Goal: Answer question/provide support: Share knowledge or assist other users

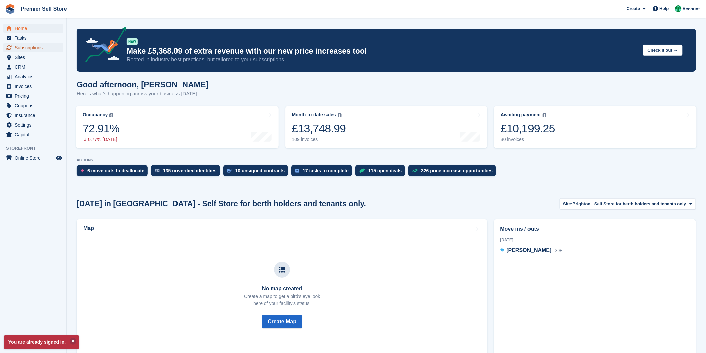
click at [22, 47] on span "Subscriptions" at bounding box center [35, 47] width 40 height 9
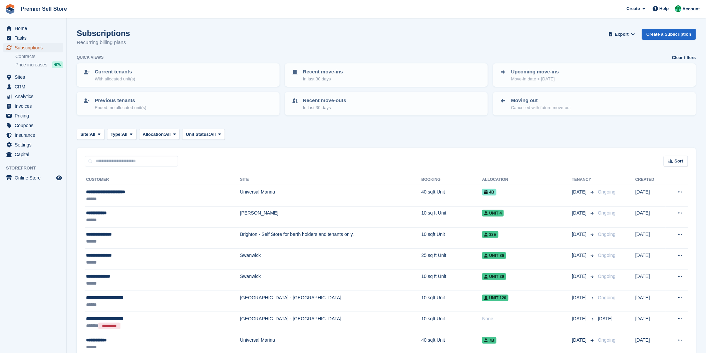
click at [34, 45] on span "Subscriptions" at bounding box center [35, 47] width 40 height 9
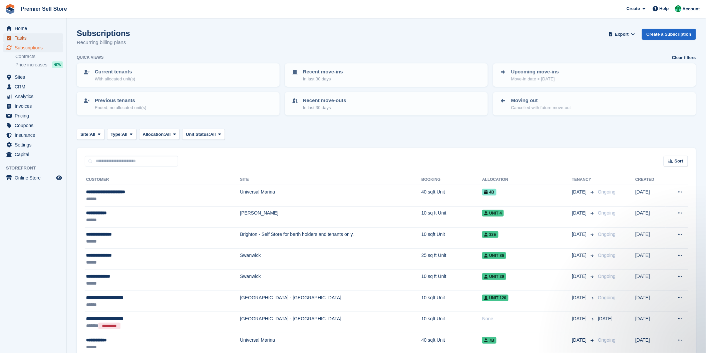
click at [23, 37] on span "Tasks" at bounding box center [35, 37] width 40 height 9
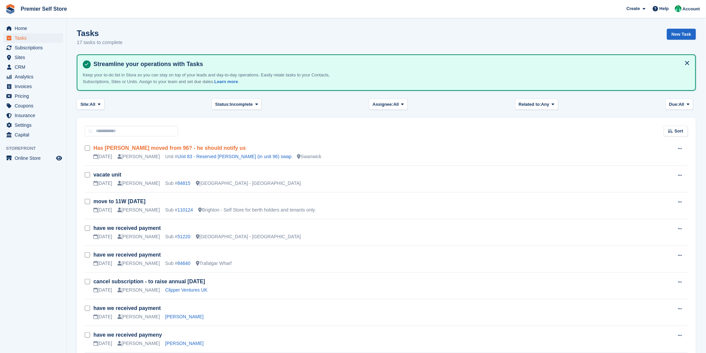
click at [169, 149] on link "Has robin moved from 96? - he should notify us" at bounding box center [169, 148] width 152 height 6
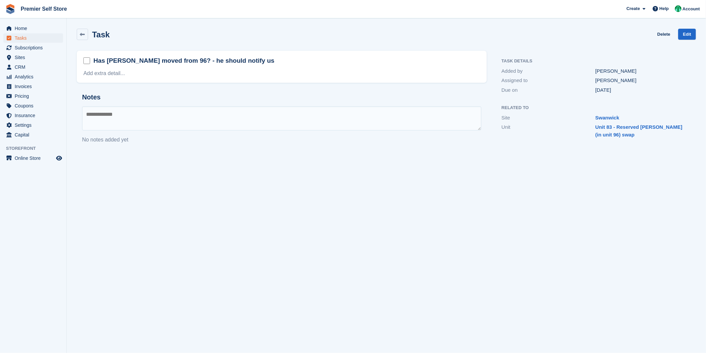
click at [181, 61] on h2 "Has robin moved from 96? - he should notify us" at bounding box center [183, 60] width 181 height 9
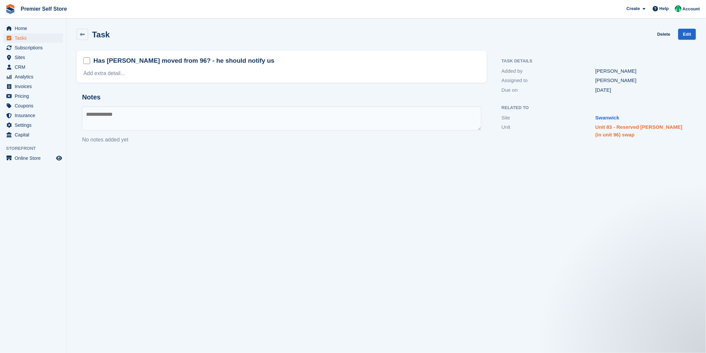
click at [605, 129] on link "Unit 83 - Reserved Robin Kipur (in unit 96) swap" at bounding box center [638, 130] width 87 height 13
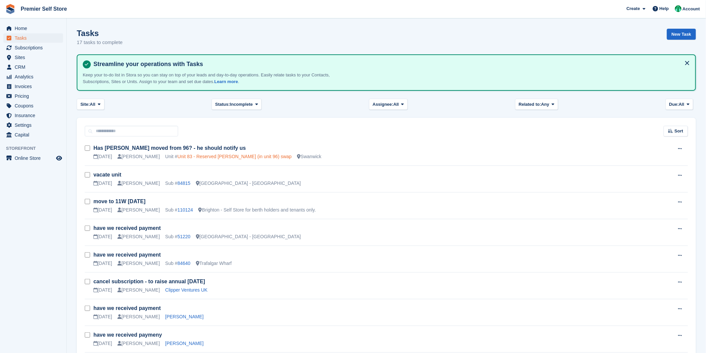
click at [236, 157] on link "Unit 83 - Reserved Robin Kipur (in unit 96) swap" at bounding box center [234, 156] width 114 height 5
click at [182, 158] on link "Unit 83 - Reserved Robin Kipur (in unit 96) swap" at bounding box center [234, 156] width 114 height 5
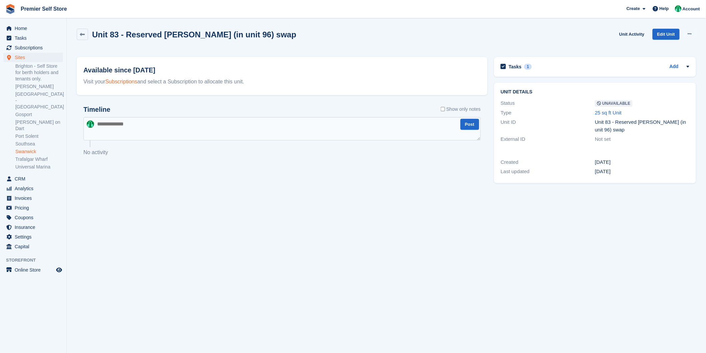
click at [124, 81] on link "Subscriptions" at bounding box center [121, 82] width 32 height 6
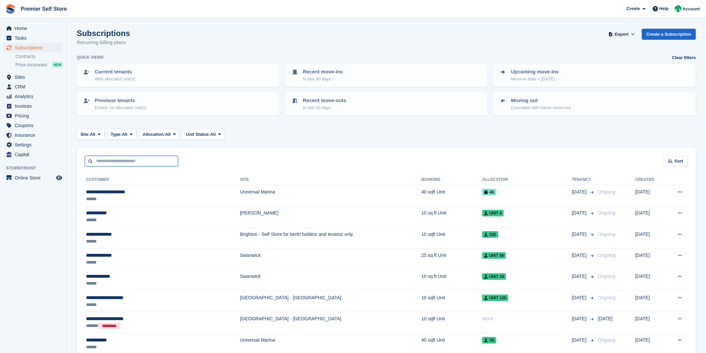
click at [103, 165] on input "text" at bounding box center [131, 161] width 93 height 11
type input "*****"
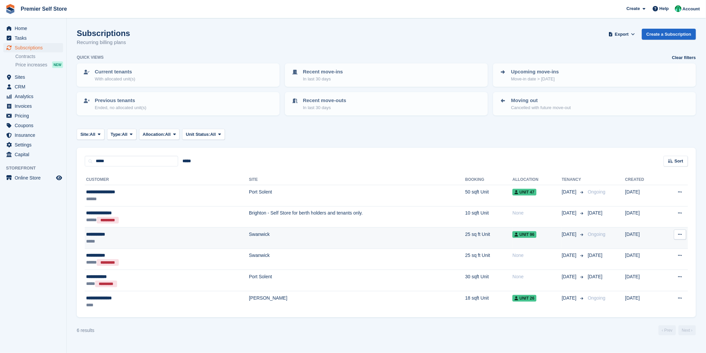
click at [136, 241] on div "*****" at bounding box center [128, 241] width 85 height 7
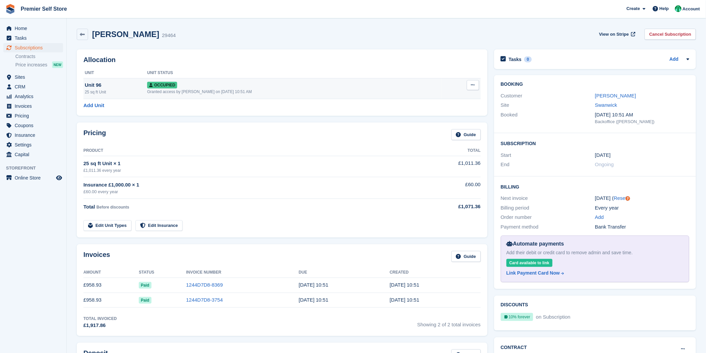
click at [134, 91] on div "25 sq ft Unit" at bounding box center [116, 92] width 62 height 6
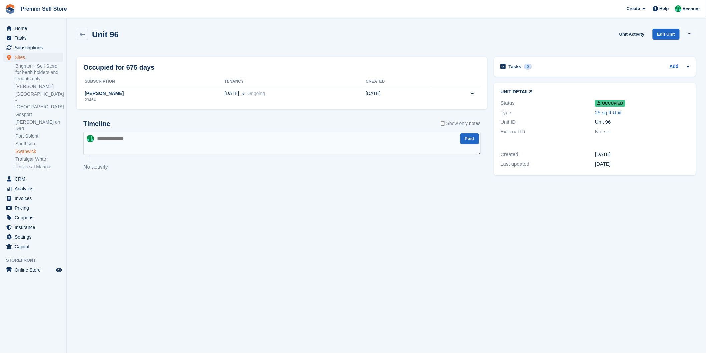
click at [135, 84] on th "Subscription" at bounding box center [153, 81] width 141 height 11
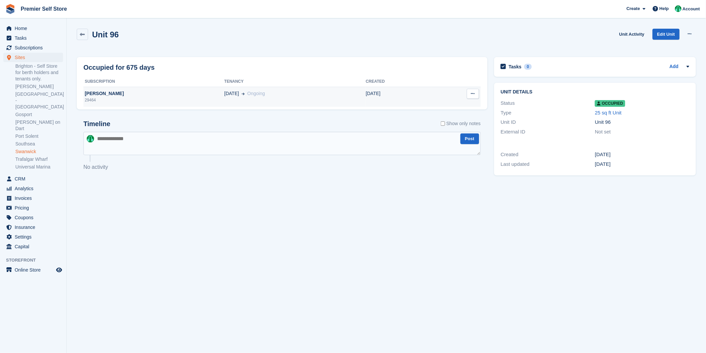
click at [134, 92] on div "Robin Kapur" at bounding box center [153, 93] width 141 height 7
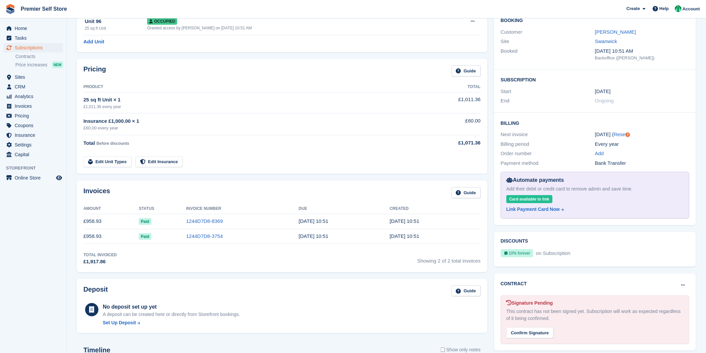
scroll to position [27, 0]
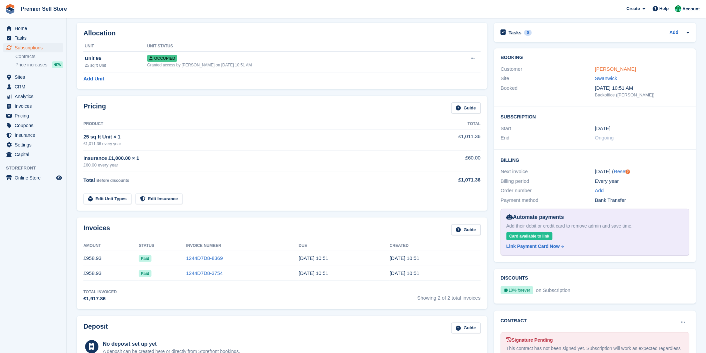
click at [601, 71] on link "[PERSON_NAME]" at bounding box center [615, 69] width 41 height 6
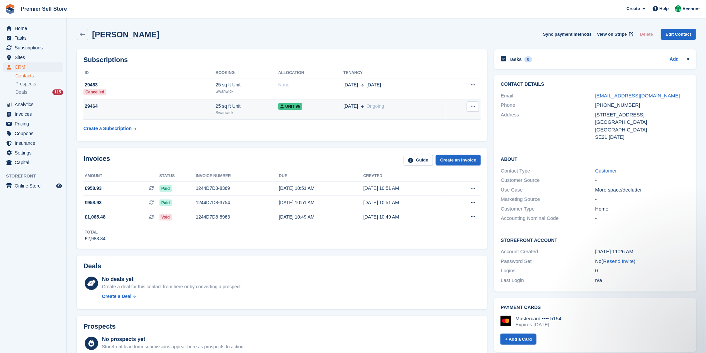
click at [178, 109] on div "29464" at bounding box center [149, 106] width 132 height 7
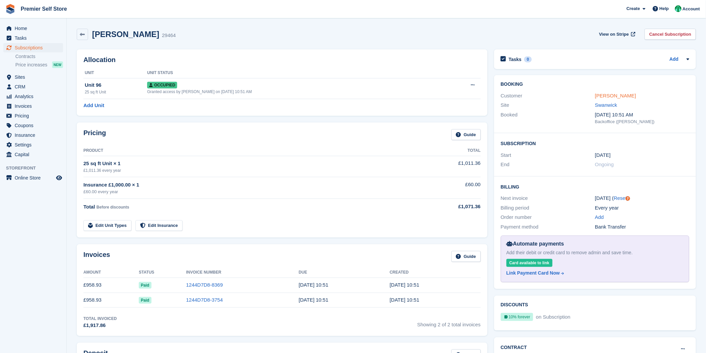
click at [617, 94] on link "[PERSON_NAME]" at bounding box center [615, 96] width 41 height 6
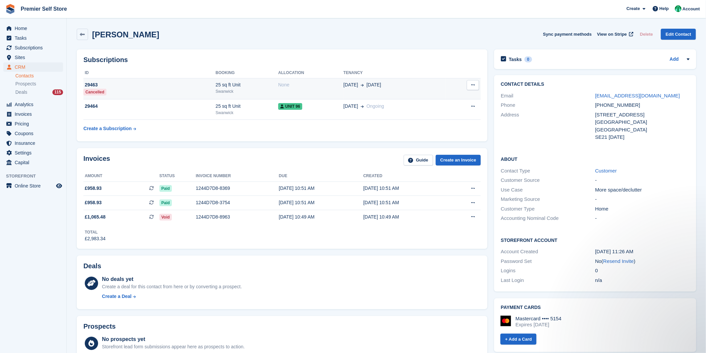
click at [117, 81] on td "29463 Cancelled" at bounding box center [149, 88] width 132 height 21
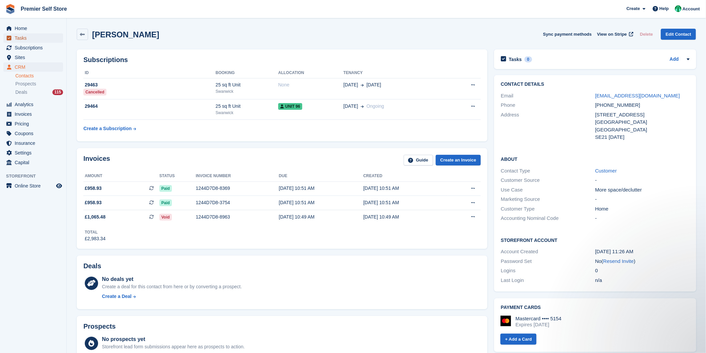
click at [19, 40] on span "Tasks" at bounding box center [35, 37] width 40 height 9
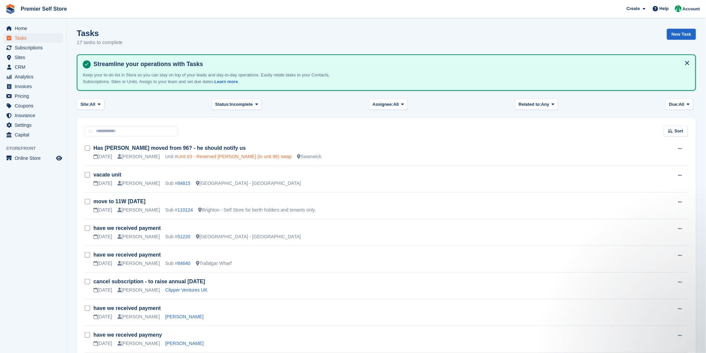
click at [236, 157] on link "Unit 83 - Reserved Robin Kipur (in unit 96) swap" at bounding box center [234, 156] width 114 height 5
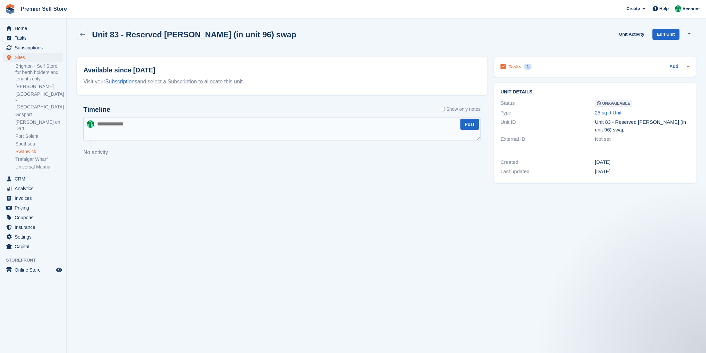
click at [510, 67] on h2 "Tasks" at bounding box center [515, 67] width 13 height 6
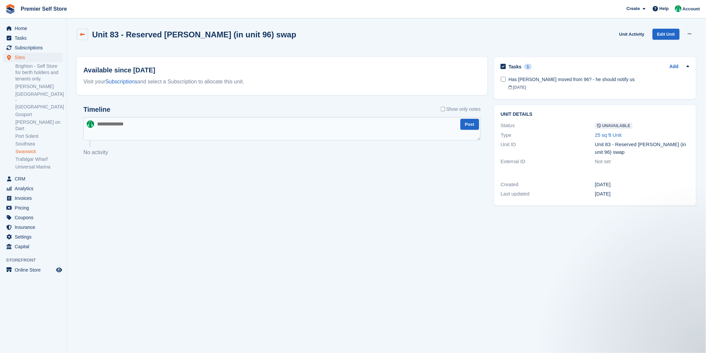
click at [84, 37] on link at bounding box center [82, 34] width 11 height 11
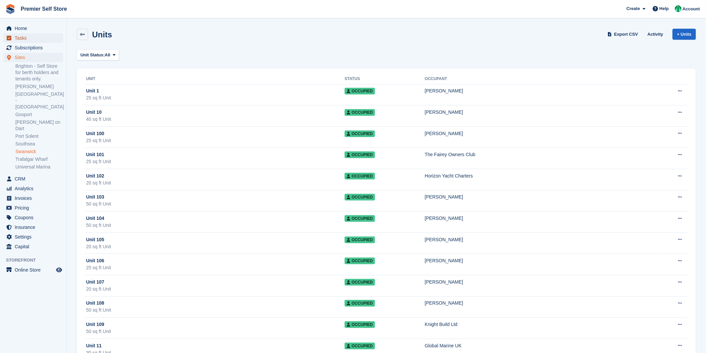
click at [20, 41] on span "Tasks" at bounding box center [35, 37] width 40 height 9
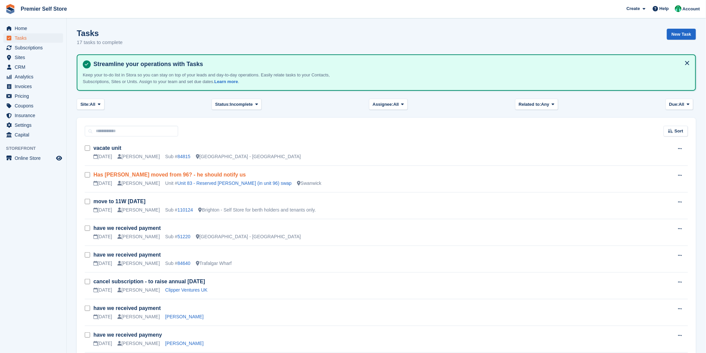
click at [177, 173] on link "Has robin moved from 96? - he should notify us" at bounding box center [169, 175] width 152 height 6
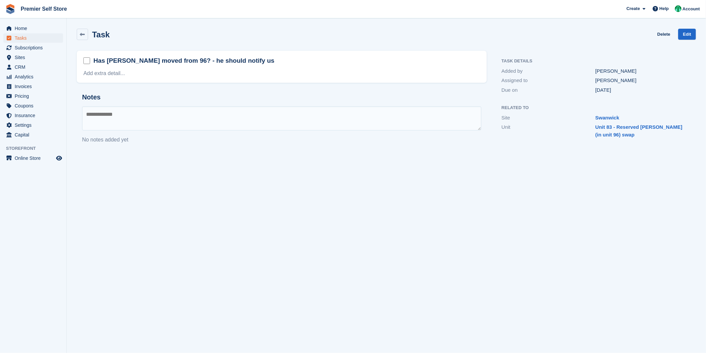
click at [166, 111] on textarea at bounding box center [281, 118] width 399 height 24
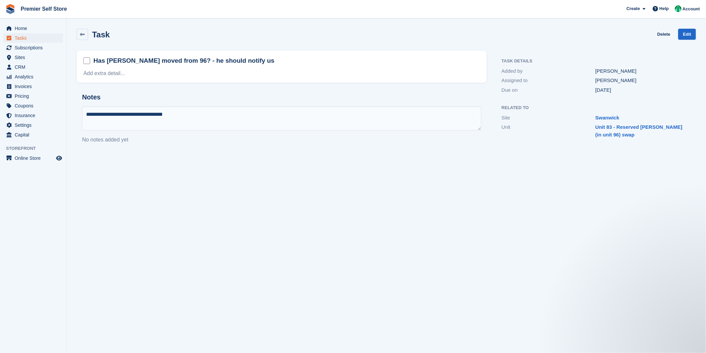
type textarea "**********"
